Goal: Transaction & Acquisition: Purchase product/service

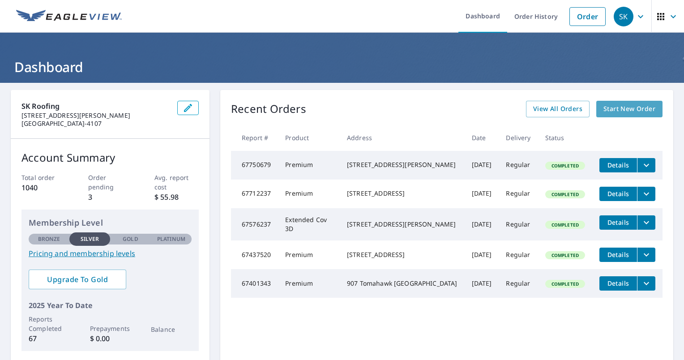
click at [606, 108] on span "Start New Order" at bounding box center [630, 108] width 52 height 11
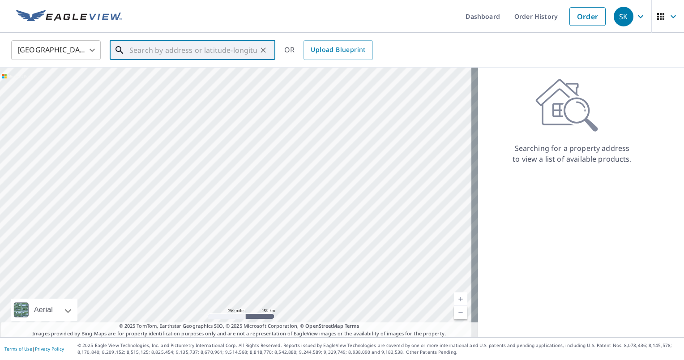
click at [136, 53] on input "text" at bounding box center [193, 50] width 128 height 25
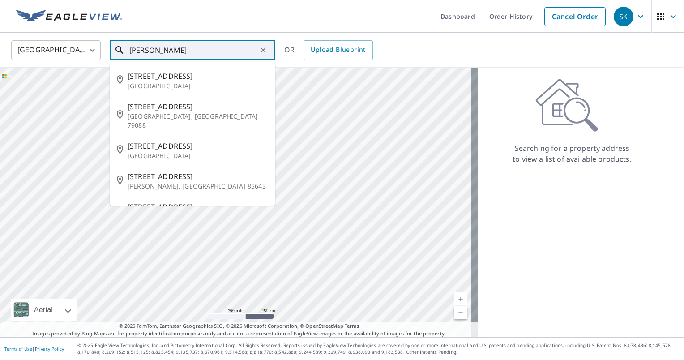
click at [130, 51] on input "[PERSON_NAME]" at bounding box center [193, 50] width 128 height 25
click at [131, 49] on input "[PERSON_NAME]" at bounding box center [193, 50] width 128 height 25
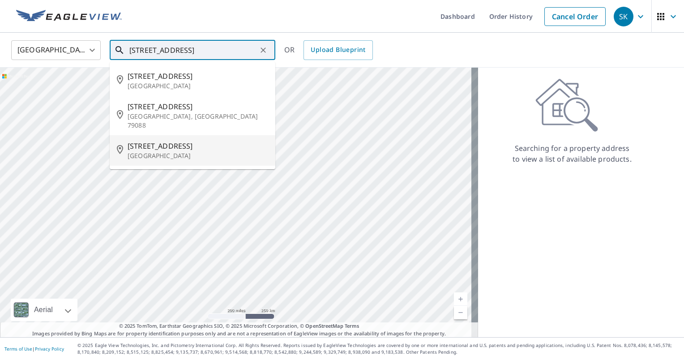
click at [154, 141] on span "[STREET_ADDRESS]" at bounding box center [198, 146] width 141 height 11
type input "[STREET_ADDRESS]"
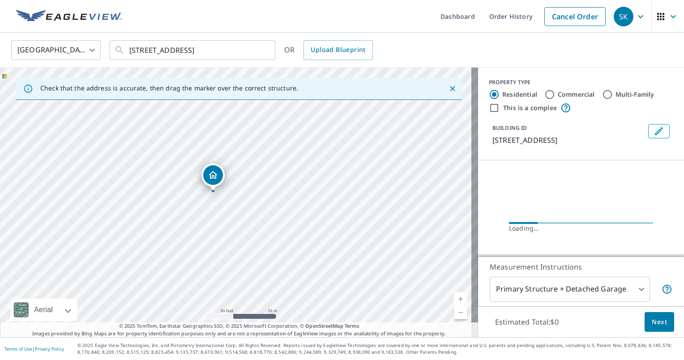
drag, startPoint x: 202, startPoint y: 191, endPoint x: 247, endPoint y: 121, distance: 83.0
click at [247, 121] on div "[STREET_ADDRESS]" at bounding box center [239, 203] width 478 height 270
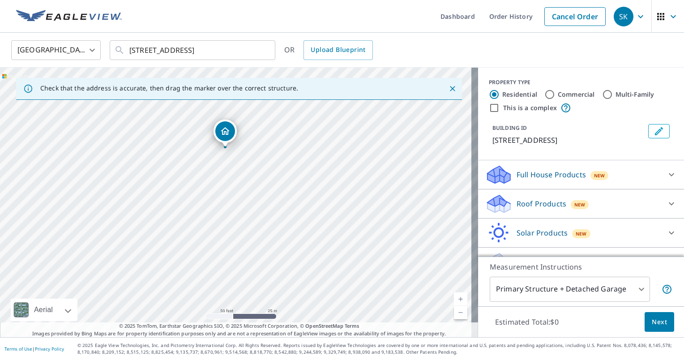
drag, startPoint x: 260, startPoint y: 270, endPoint x: 249, endPoint y: 217, distance: 54.9
click at [249, 217] on div "[STREET_ADDRESS]" at bounding box center [239, 203] width 478 height 270
drag, startPoint x: 254, startPoint y: 158, endPoint x: 252, endPoint y: 203, distance: 44.9
click at [252, 203] on div "[STREET_ADDRESS]" at bounding box center [239, 203] width 478 height 270
click at [504, 206] on icon at bounding box center [507, 207] width 6 height 10
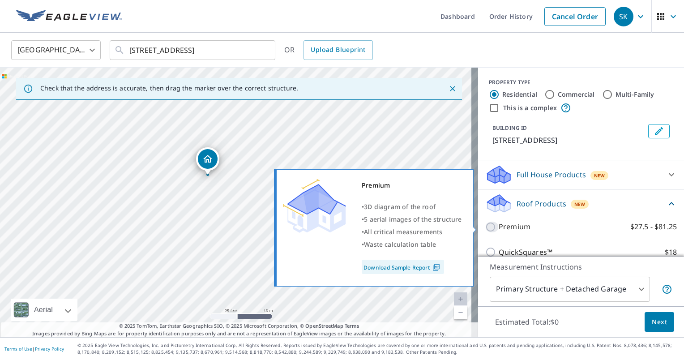
click at [485, 229] on input "Premium $27.5 - $81.25" at bounding box center [491, 227] width 13 height 11
checkbox input "true"
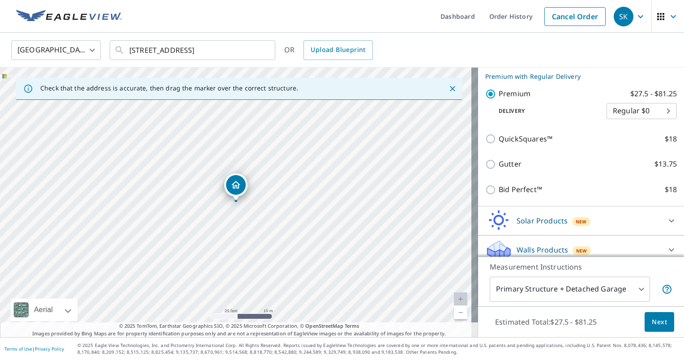
scroll to position [154, 0]
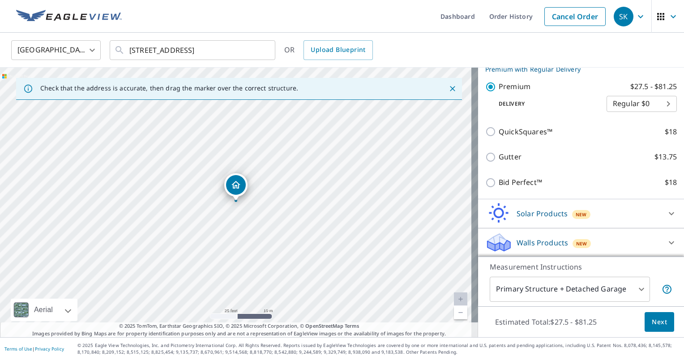
click at [541, 285] on body "SK SK Dashboard Order History Cancel Order SK [GEOGRAPHIC_DATA] [GEOGRAPHIC_DAT…" at bounding box center [342, 180] width 684 height 360
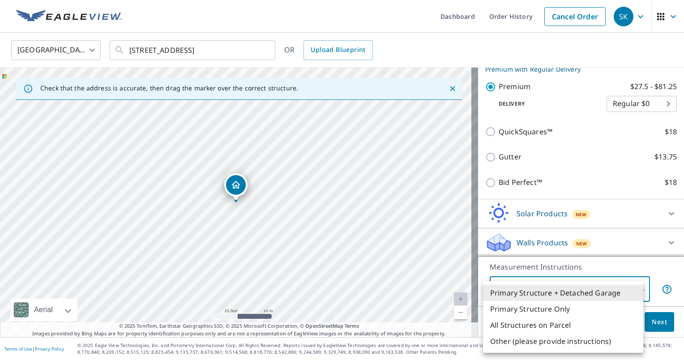
click at [532, 312] on li "Primary Structure Only" at bounding box center [563, 309] width 160 height 16
type input "2"
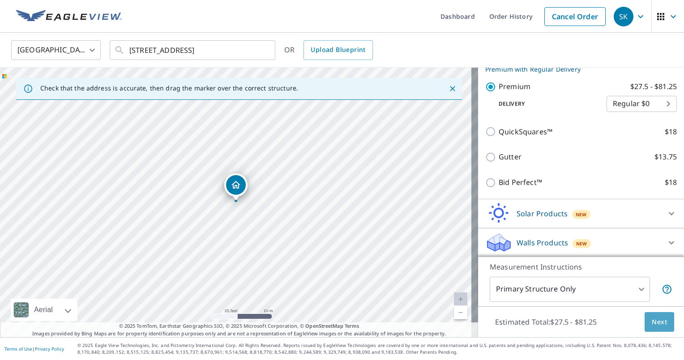
click at [652, 322] on span "Next" at bounding box center [659, 322] width 15 height 11
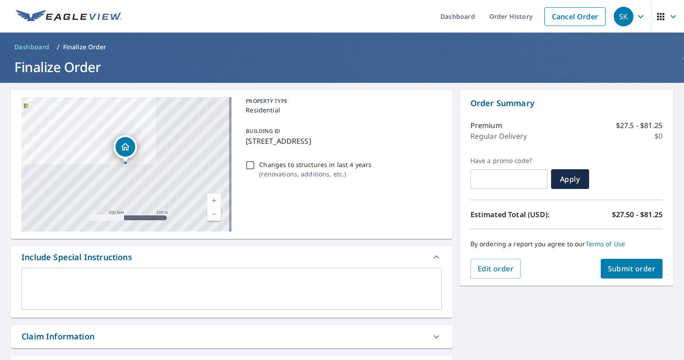
click at [619, 266] on span "Submit order" at bounding box center [632, 269] width 48 height 10
checkbox input "true"
